Goal: Task Accomplishment & Management: Understand process/instructions

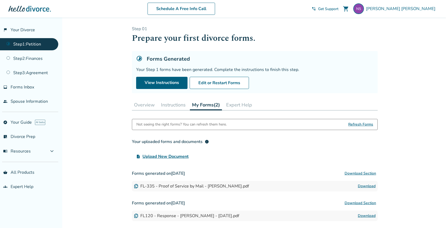
click at [359, 150] on div "Your uploaded forms and documents info upload_file Upload New Document" at bounding box center [255, 148] width 246 height 25
click at [361, 174] on button "Download Section" at bounding box center [360, 173] width 35 height 11
click at [361, 173] on button "Download Section" at bounding box center [360, 173] width 35 height 11
click at [172, 106] on button "Instructions" at bounding box center [173, 105] width 29 height 11
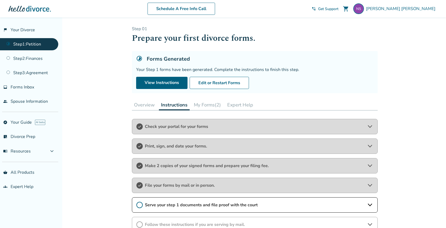
click at [139, 204] on icon at bounding box center [139, 205] width 6 height 6
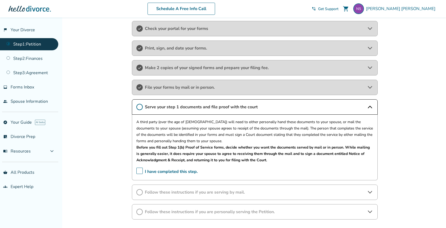
scroll to position [99, 0]
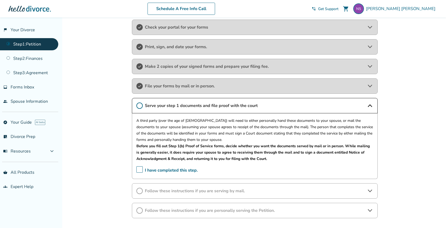
click at [138, 169] on span "I have completed this step." at bounding box center [166, 170] width 61 height 8
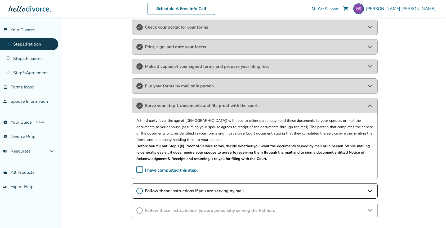
click at [208, 189] on span "Follow these instructions if you are serving by mail." at bounding box center [255, 191] width 220 height 6
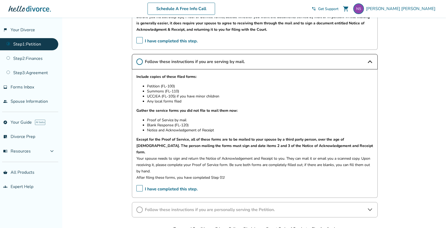
scroll to position [232, 0]
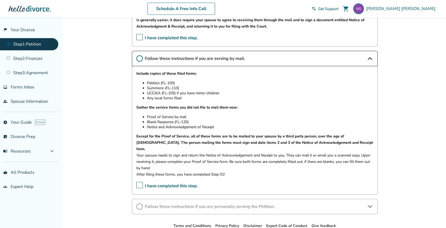
click at [140, 182] on span "I have completed this step." at bounding box center [166, 186] width 61 height 8
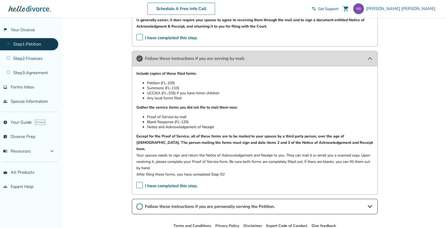
click at [318, 204] on span "Follow these instructions if you are personally serving the Petition." at bounding box center [255, 207] width 220 height 6
click at [406, 157] on div "Added to cart Step 0 1 Prepare your first divorce forms. Forms Generated Your S…" at bounding box center [223, 75] width 446 height 578
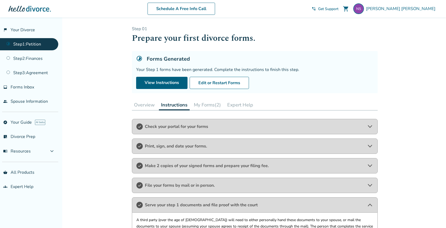
scroll to position [0, 0]
click at [145, 106] on button "Overview" at bounding box center [144, 105] width 25 height 11
